Goal: Find specific page/section: Find specific page/section

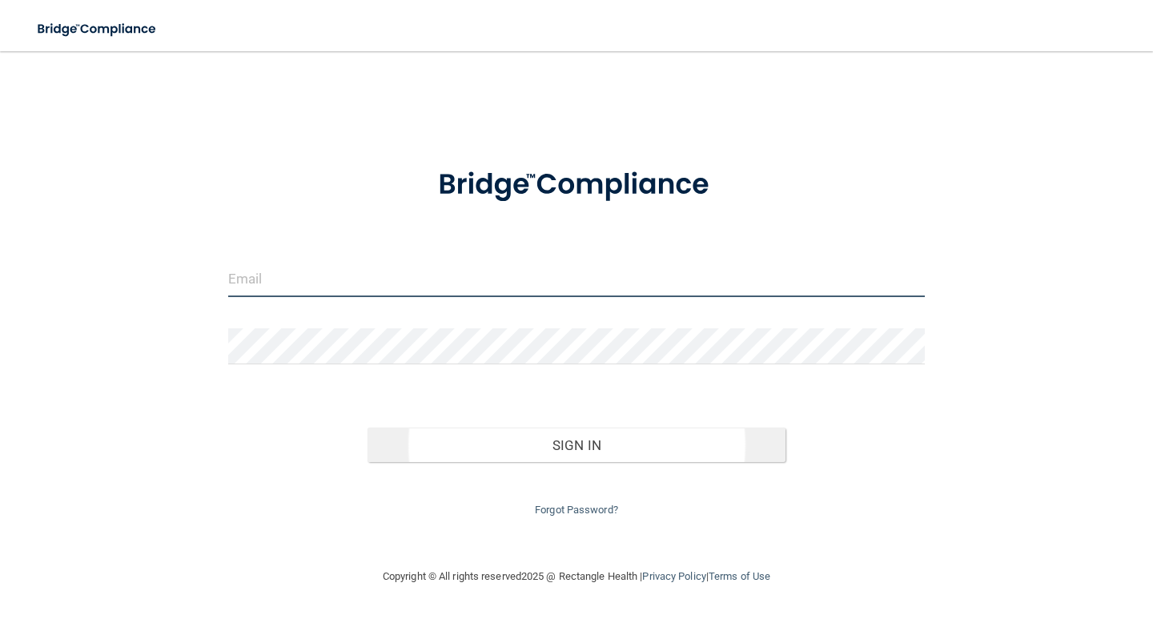
type input "[EMAIL_ADDRESS][DOMAIN_NAME]"
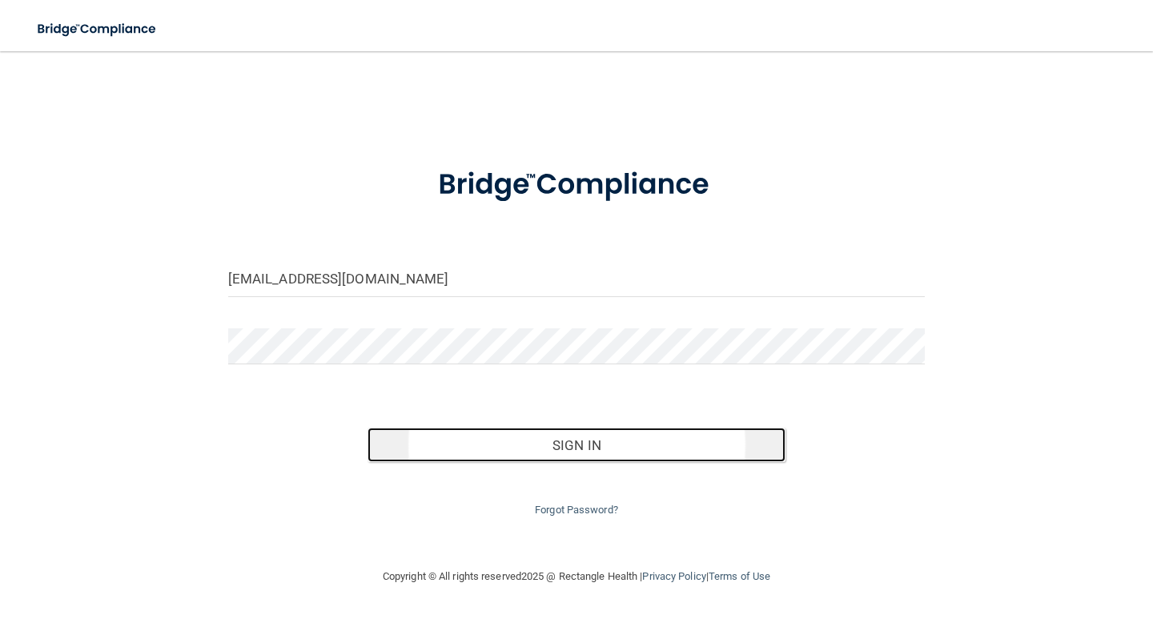
click at [599, 444] on button "Sign In" at bounding box center [576, 445] width 418 height 35
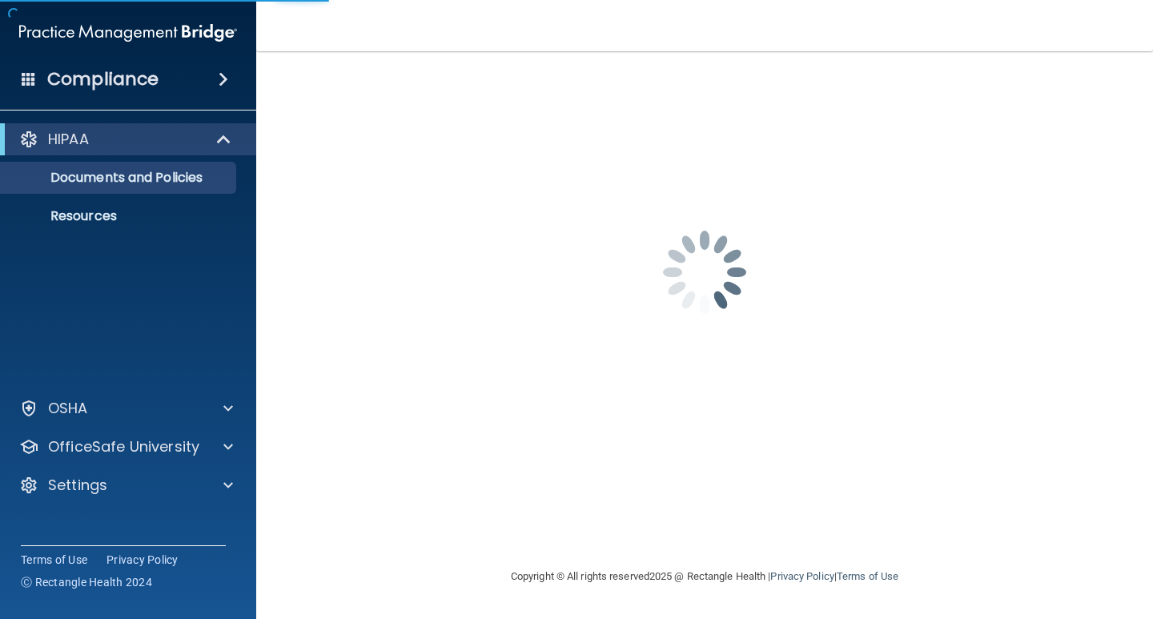
click at [552, 440] on div "[EMAIL_ADDRESS][DOMAIN_NAME] Invalid email/password. You don't have permission …" at bounding box center [704, 309] width 833 height 484
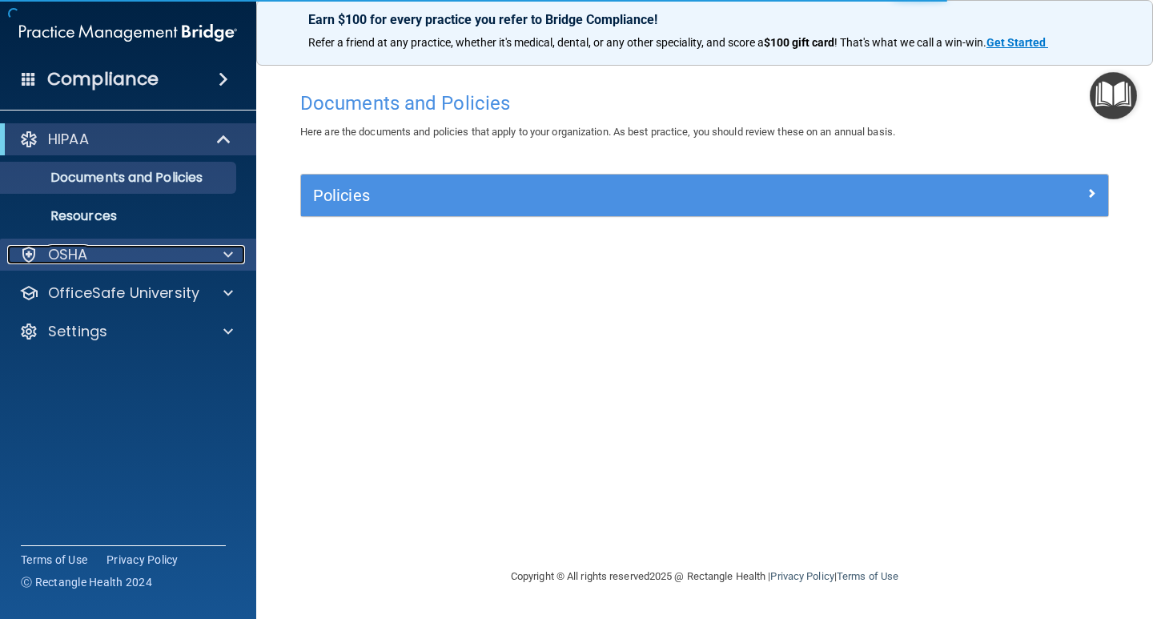
click at [216, 253] on div at bounding box center [226, 254] width 40 height 19
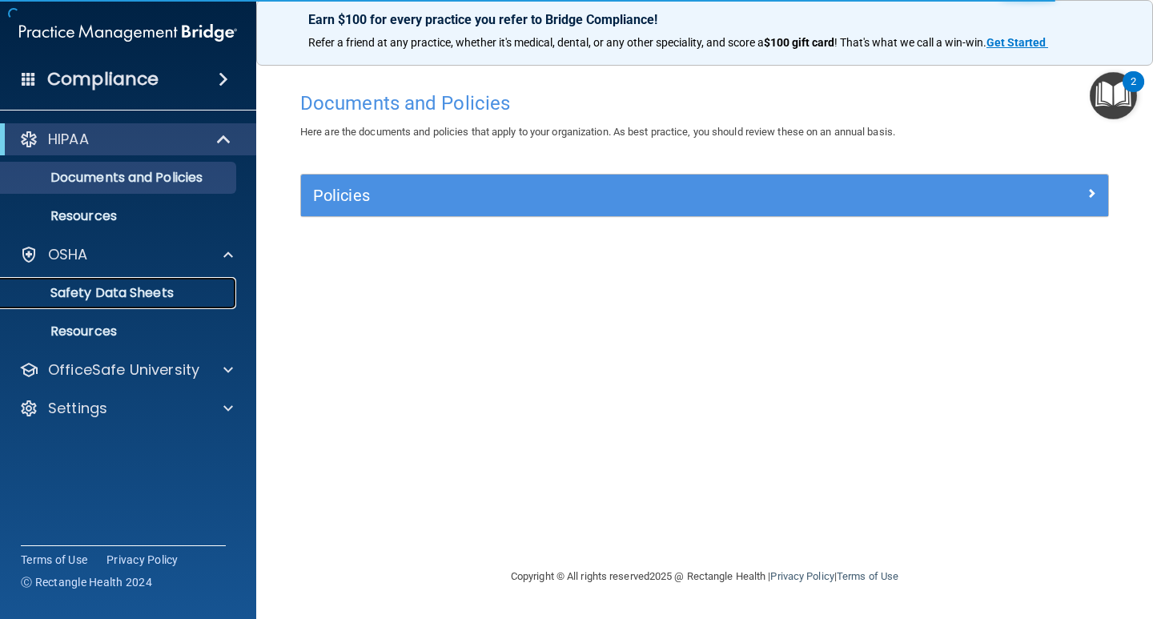
click at [130, 282] on link "Safety Data Sheets" at bounding box center [110, 293] width 252 height 32
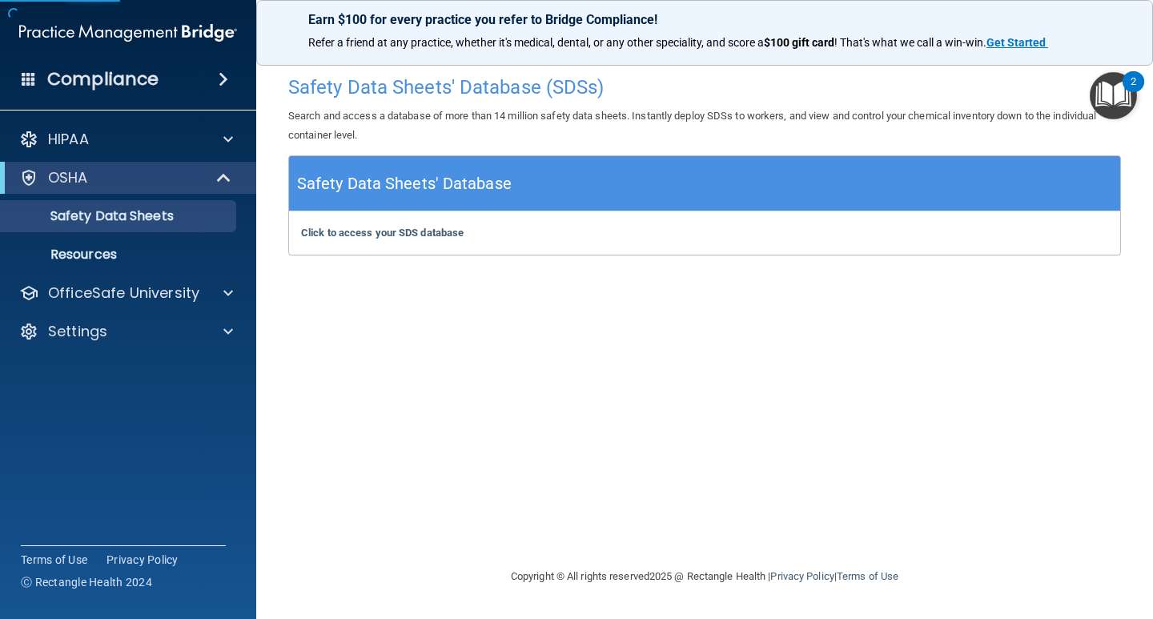
click at [532, 196] on div "Safety Data Sheets' Database" at bounding box center [704, 183] width 831 height 55
click at [359, 230] on b "Click to access your SDS database" at bounding box center [382, 233] width 163 height 12
